Goal: Information Seeking & Learning: Learn about a topic

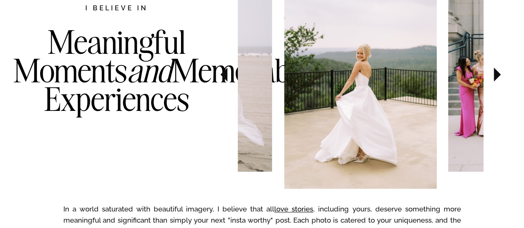
scroll to position [492, 0]
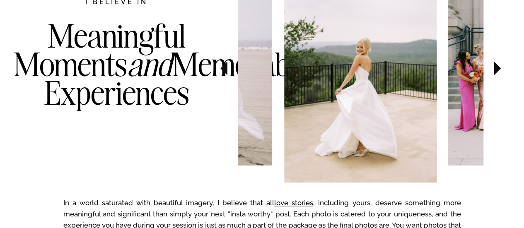
click at [497, 68] on icon at bounding box center [497, 68] width 7 height 14
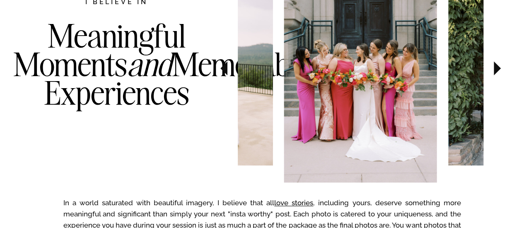
click at [497, 68] on icon at bounding box center [497, 68] width 7 height 14
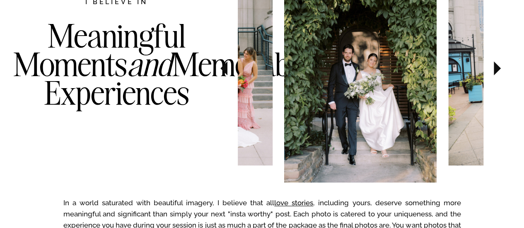
click at [497, 68] on icon at bounding box center [497, 68] width 7 height 14
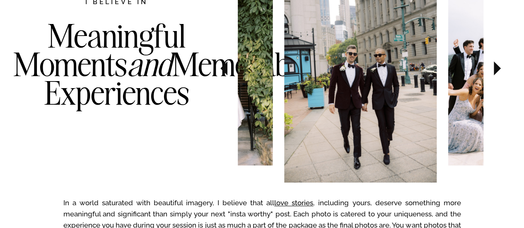
click at [497, 68] on icon at bounding box center [497, 68] width 7 height 14
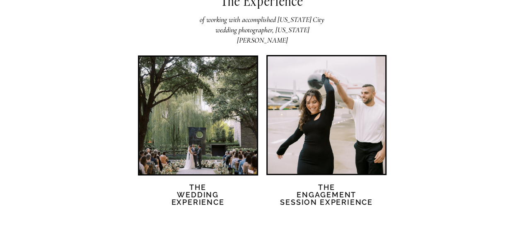
scroll to position [1726, 0]
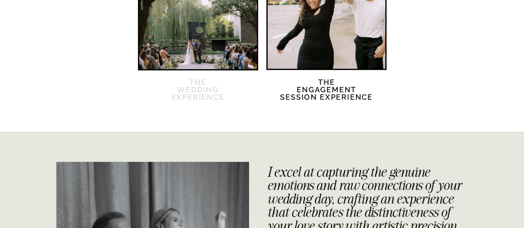
click at [193, 93] on h2 "The Wedding Experience" at bounding box center [197, 95] width 71 height 32
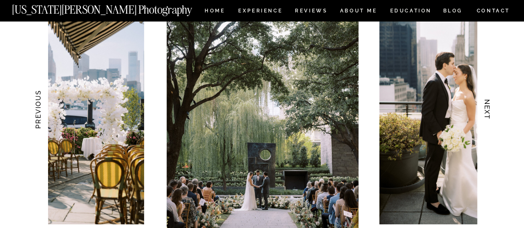
scroll to position [855, 0]
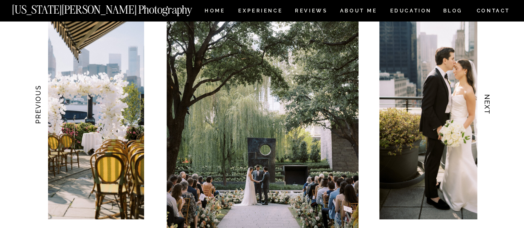
click at [491, 107] on h3 "NEXT" at bounding box center [487, 105] width 9 height 52
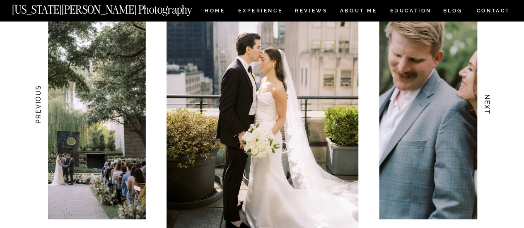
click at [491, 107] on h3 "NEXT" at bounding box center [487, 105] width 9 height 52
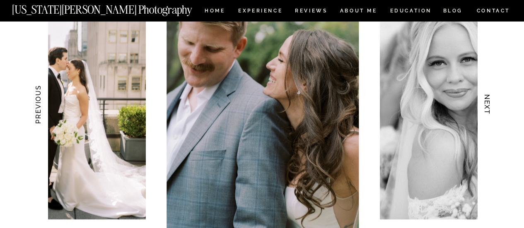
click at [491, 107] on h3 "NEXT" at bounding box center [487, 105] width 9 height 52
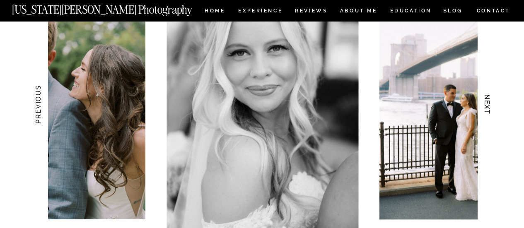
click at [491, 107] on h3 "NEXT" at bounding box center [487, 105] width 9 height 52
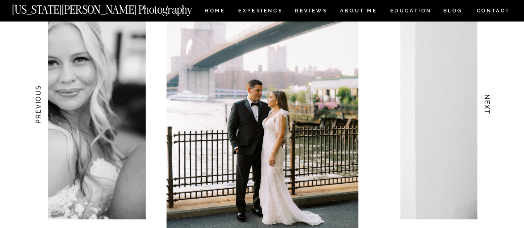
click at [491, 107] on h3 "NEXT" at bounding box center [487, 105] width 9 height 52
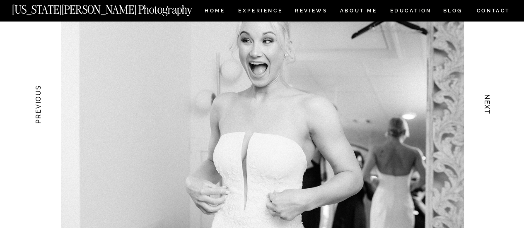
click at [491, 107] on h3 "NEXT" at bounding box center [487, 105] width 9 height 52
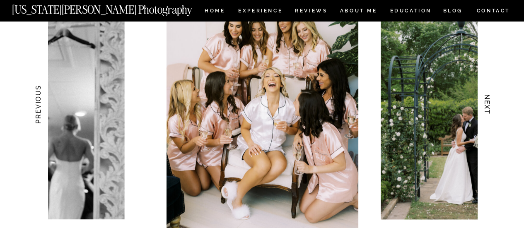
click at [491, 107] on h3 "NEXT" at bounding box center [487, 105] width 9 height 52
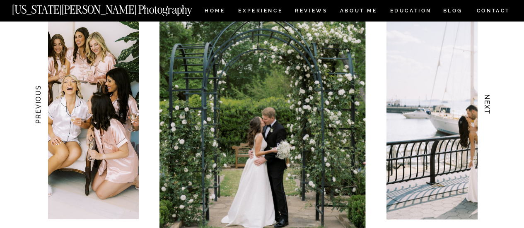
click at [491, 107] on h3 "NEXT" at bounding box center [487, 105] width 9 height 52
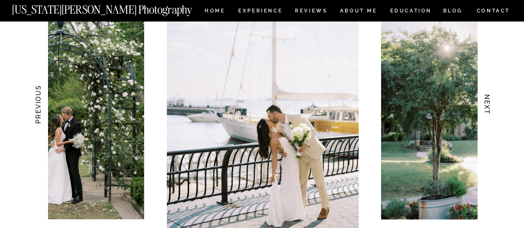
click at [491, 107] on h3 "NEXT" at bounding box center [487, 105] width 9 height 52
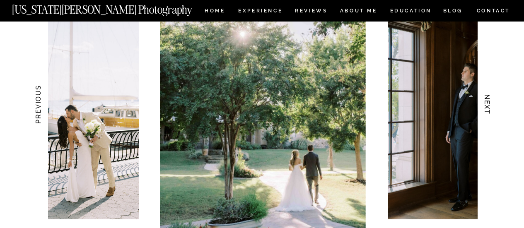
click at [491, 107] on h3 "NEXT" at bounding box center [487, 105] width 9 height 52
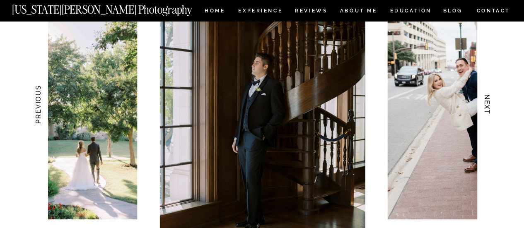
click at [491, 107] on h3 "NEXT" at bounding box center [487, 105] width 9 height 52
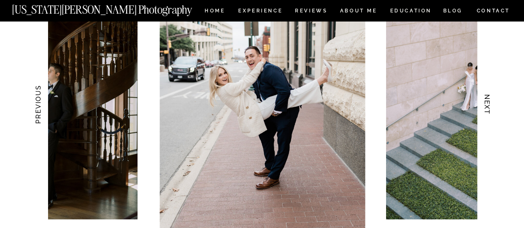
click at [491, 107] on h3 "NEXT" at bounding box center [487, 105] width 9 height 52
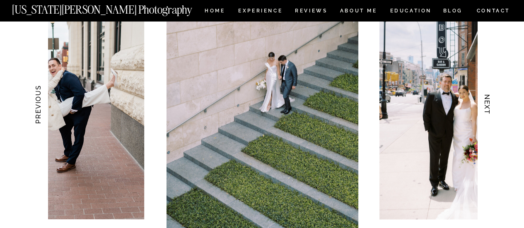
click at [491, 107] on h3 "NEXT" at bounding box center [487, 105] width 9 height 52
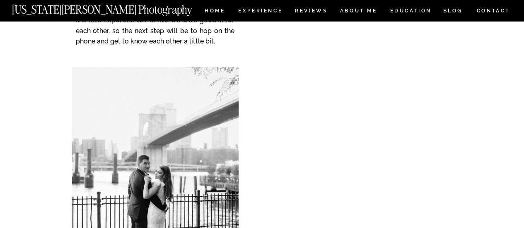
scroll to position [3473, 0]
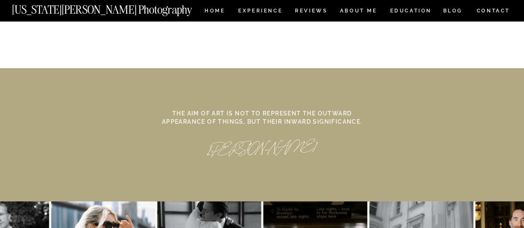
scroll to position [3752, 0]
